Goal: Entertainment & Leisure: Consume media (video, audio)

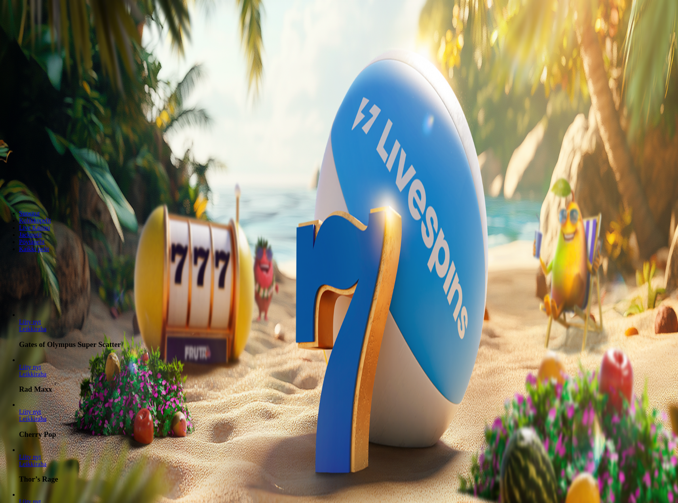
click at [45, 32] on span "Kirjaudu" at bounding box center [54, 29] width 19 height 6
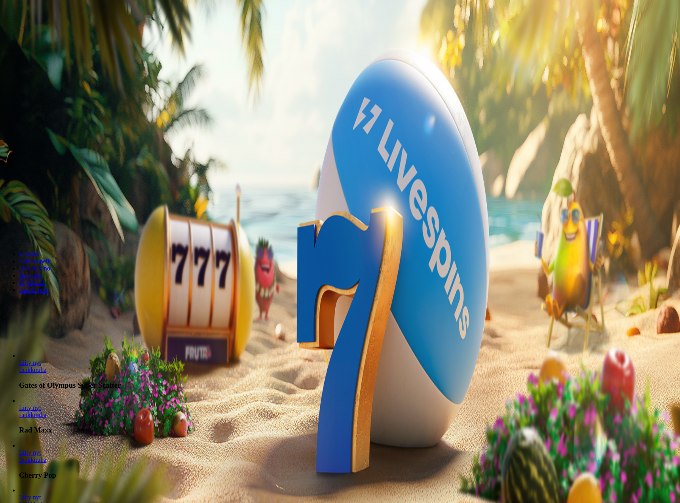
drag, startPoint x: 501, startPoint y: 226, endPoint x: 493, endPoint y: 228, distance: 7.8
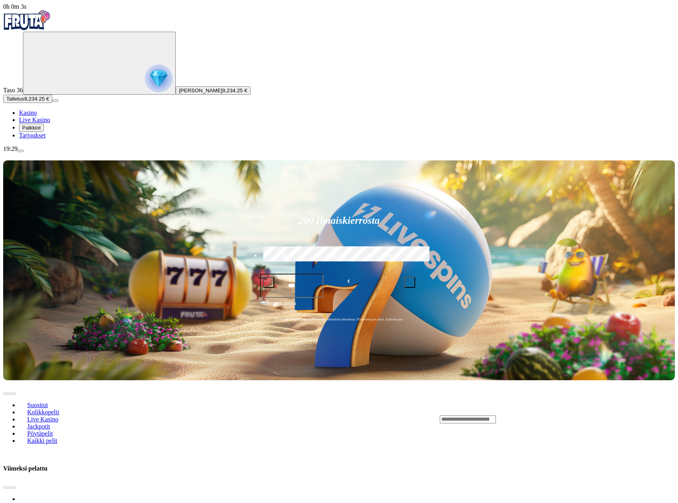
click at [41, 131] on span "Palkkiot" at bounding box center [31, 128] width 19 height 6
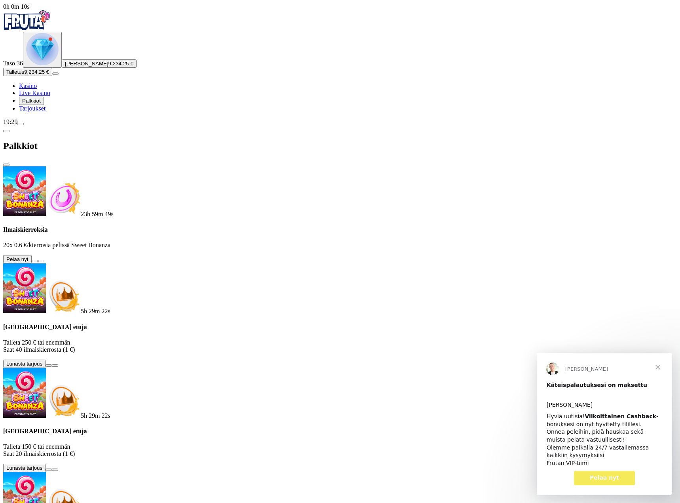
click at [6, 165] on span "close icon" at bounding box center [6, 165] width 0 height 0
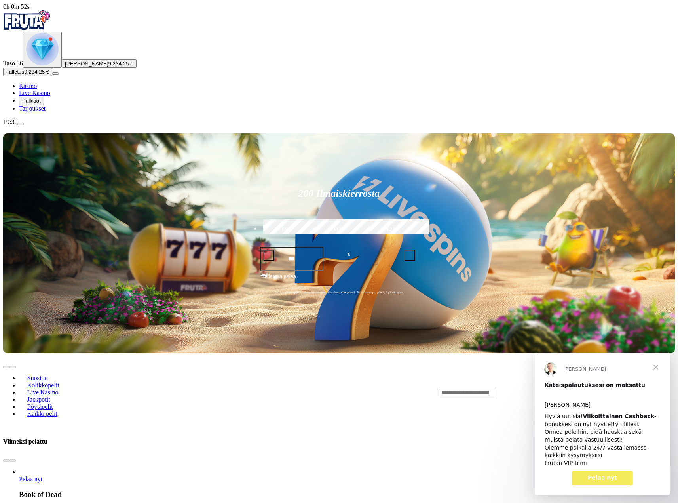
click at [59, 112] on div "Taso 36 Tuomas Olavi Tiainen 9,234.25 € Talletus 9,234.25 € Kasino Live Kasino …" at bounding box center [339, 72] width 672 height 80
drag, startPoint x: 52, startPoint y: 341, endPoint x: 28, endPoint y: 278, distance: 68.2
click at [28, 112] on ul "Kasino Live Kasino Palkkiot Tarjoukset" at bounding box center [339, 97] width 672 height 30
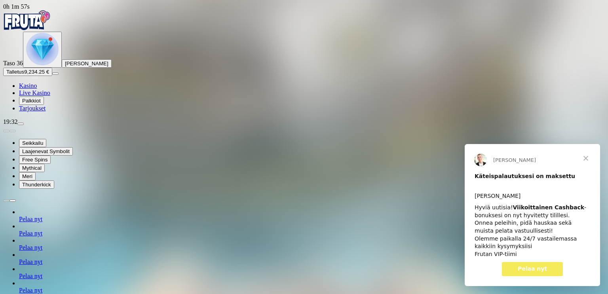
click at [588, 157] on span "Sulje" at bounding box center [586, 158] width 29 height 29
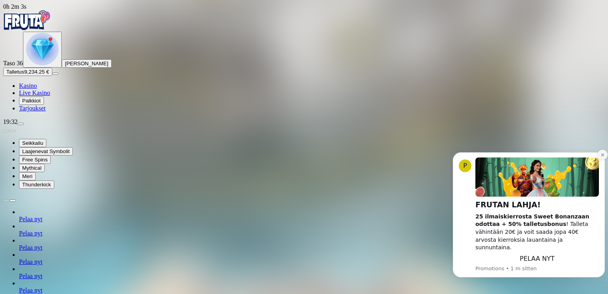
click at [602, 157] on icon "Dismiss notification" at bounding box center [603, 155] width 4 height 4
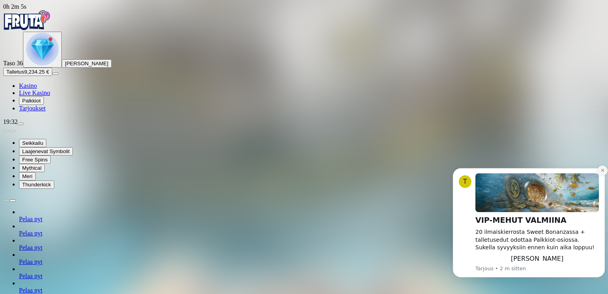
click at [601, 169] on icon "Dismiss notification" at bounding box center [603, 170] width 4 height 4
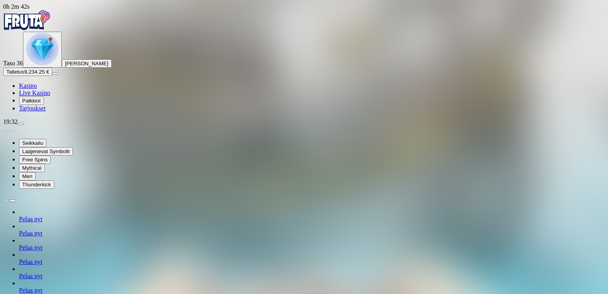
drag, startPoint x: 68, startPoint y: 74, endPoint x: 81, endPoint y: 72, distance: 13.6
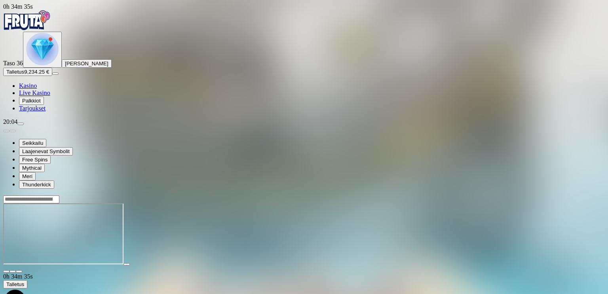
click at [580, 195] on main "0h 34m 35s Talletus Kokonaissaldo 9,234.25 € Kotiutus 9,234.25 € Bonukset 0.00 …" at bounding box center [304, 273] width 602 height 156
click at [591, 195] on main "0h 34m 44s Talletus Kokonaissaldo 9,234.25 € Kotiutus 9,234.25 € Bonukset 0.00 …" at bounding box center [304, 273] width 602 height 156
click at [591, 195] on main "0h 34m 46s Talletus Kokonaissaldo 9,234.25 € Kotiutus 9,234.25 € Bonukset 0.00 …" at bounding box center [304, 273] width 602 height 156
click at [40, 25] on img "Primary" at bounding box center [27, 20] width 48 height 20
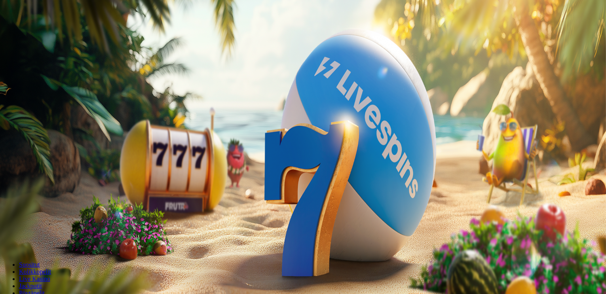
drag, startPoint x: 70, startPoint y: 272, endPoint x: 72, endPoint y: 281, distance: 9.6
click at [72, 125] on div "20:17" at bounding box center [303, 121] width 600 height 7
click at [21, 124] on span "menu icon" at bounding box center [21, 124] width 0 height 0
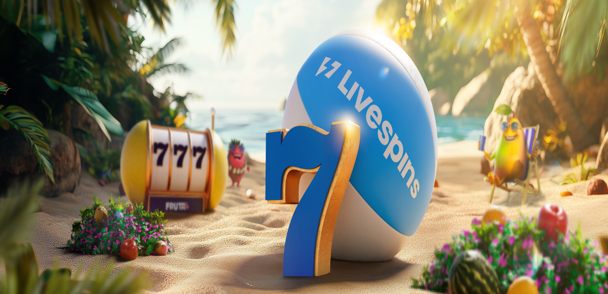
click at [21, 124] on span "menu icon" at bounding box center [21, 124] width 0 height 0
